Goal: Task Accomplishment & Management: Manage account settings

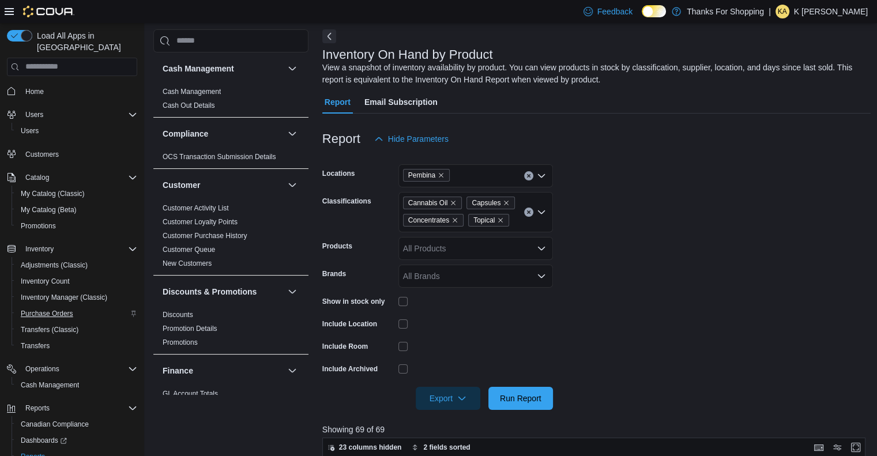
scroll to position [262, 0]
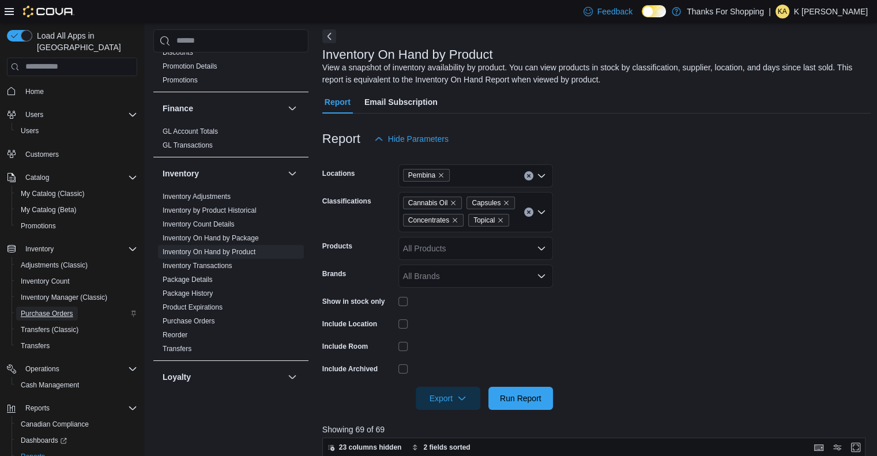
click at [50, 309] on span "Purchase Orders" at bounding box center [47, 313] width 52 height 9
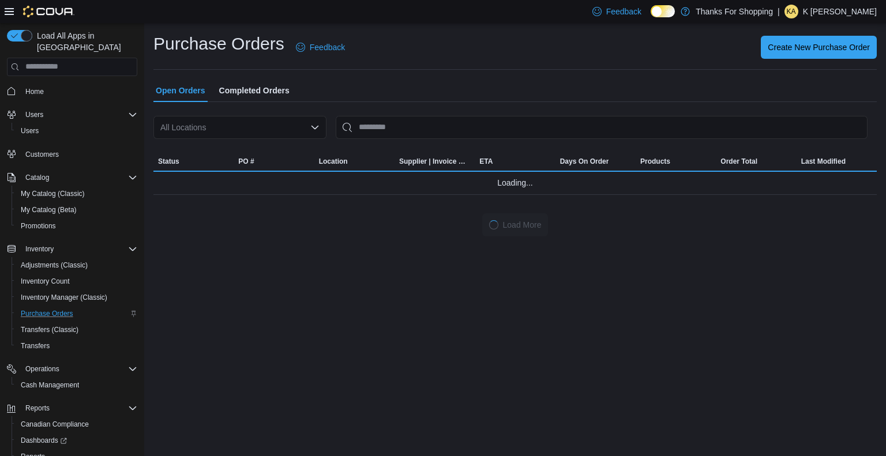
click at [229, 134] on div "All Locations" at bounding box center [239, 127] width 173 height 23
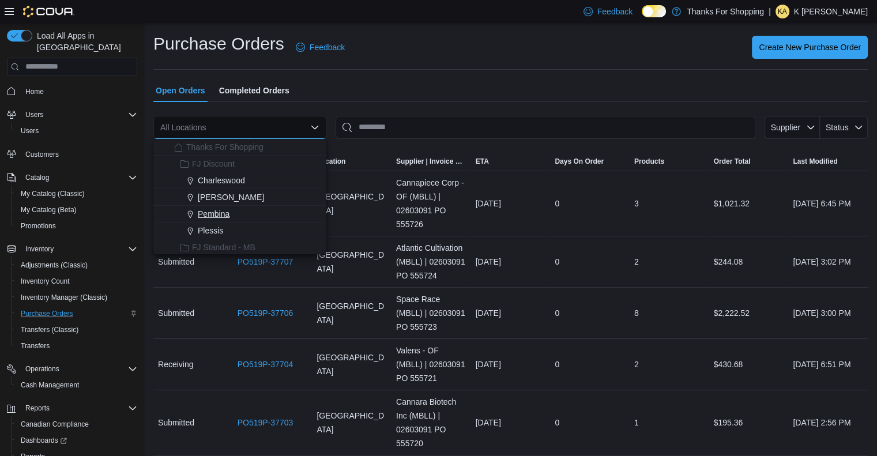
click at [220, 216] on span "Pembina" at bounding box center [214, 214] width 32 height 12
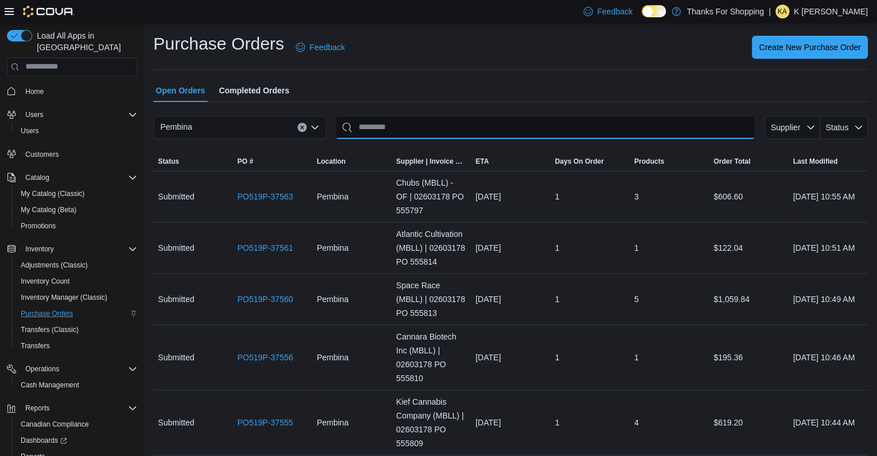
click at [405, 122] on input "This is a search bar. After typing your query, hit enter to filter the results …" at bounding box center [546, 127] width 420 height 23
type input "******"
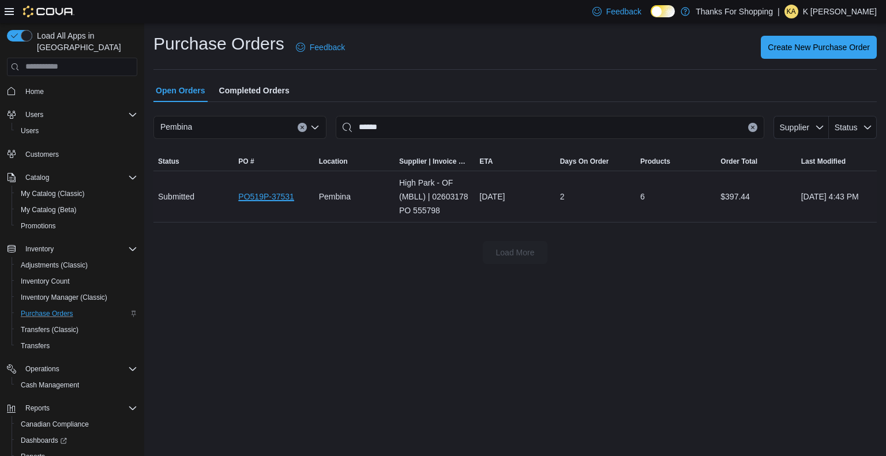
click at [281, 194] on link "PO519P-37531" at bounding box center [266, 197] width 56 height 14
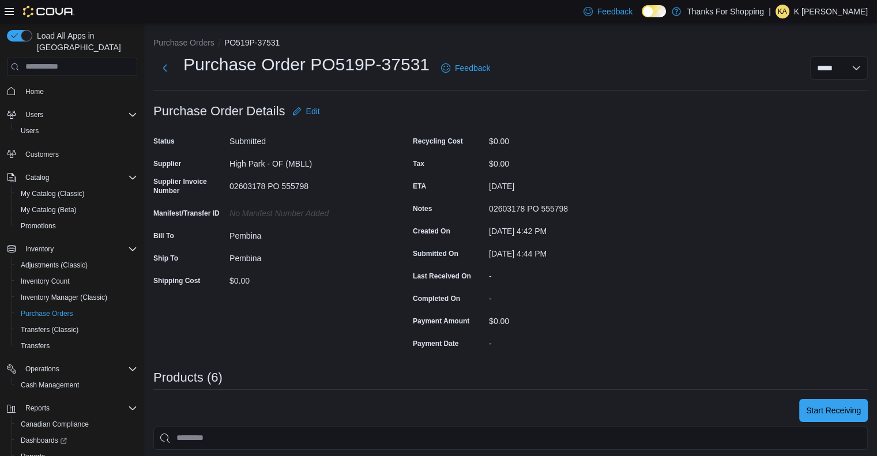
scroll to position [1, 0]
